Goal: Navigation & Orientation: Find specific page/section

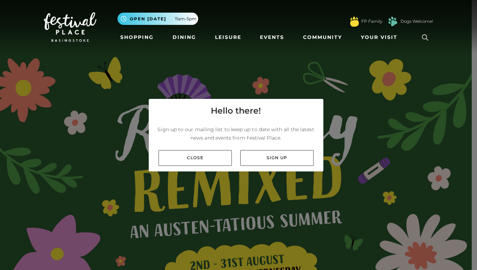
click at [201, 160] on link "Close" at bounding box center [194, 158] width 73 height 16
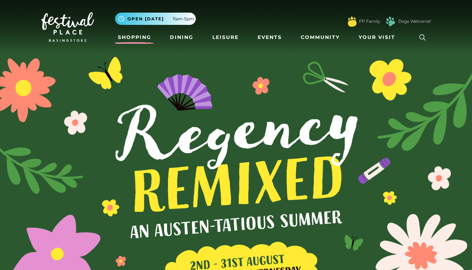
click at [140, 42] on link "Shopping" at bounding box center [134, 37] width 39 height 13
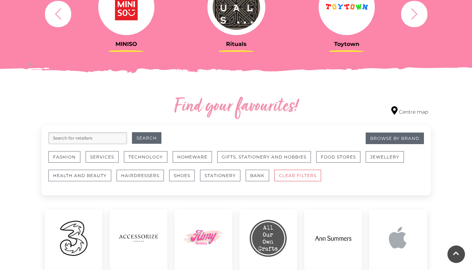
scroll to position [318, 0]
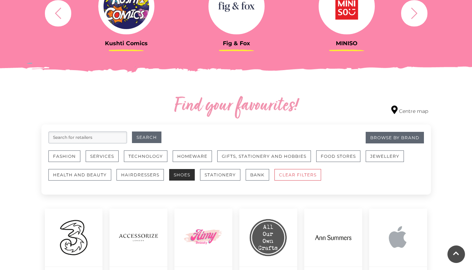
click at [178, 176] on button "Shoes" at bounding box center [182, 175] width 26 height 12
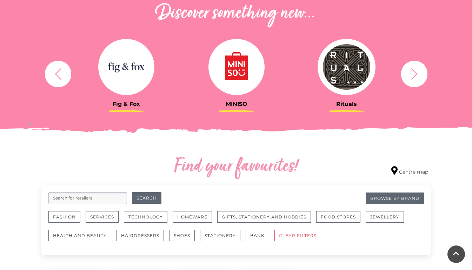
scroll to position [259, 0]
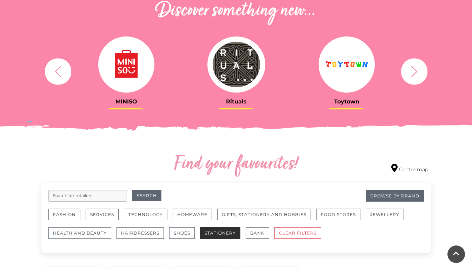
click at [222, 235] on button "Stationery" at bounding box center [220, 233] width 40 height 12
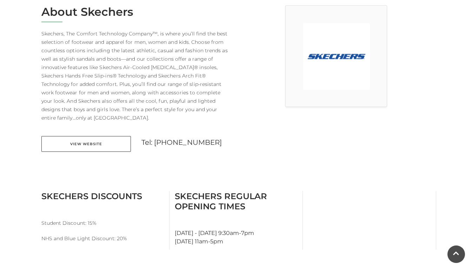
scroll to position [205, 0]
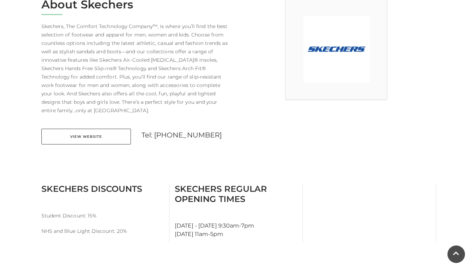
click at [105, 139] on link "View Website" at bounding box center [85, 137] width 89 height 16
